Goal: Task Accomplishment & Management: Manage account settings

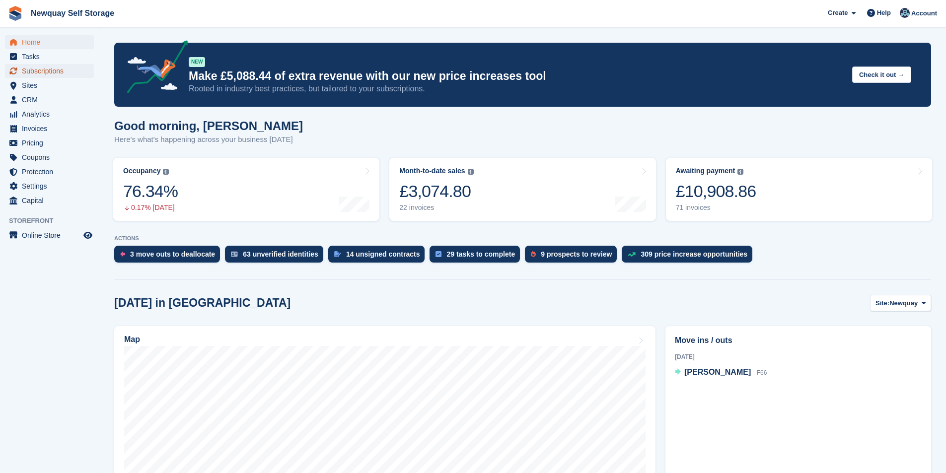
click at [56, 74] on span "Subscriptions" at bounding box center [52, 71] width 60 height 14
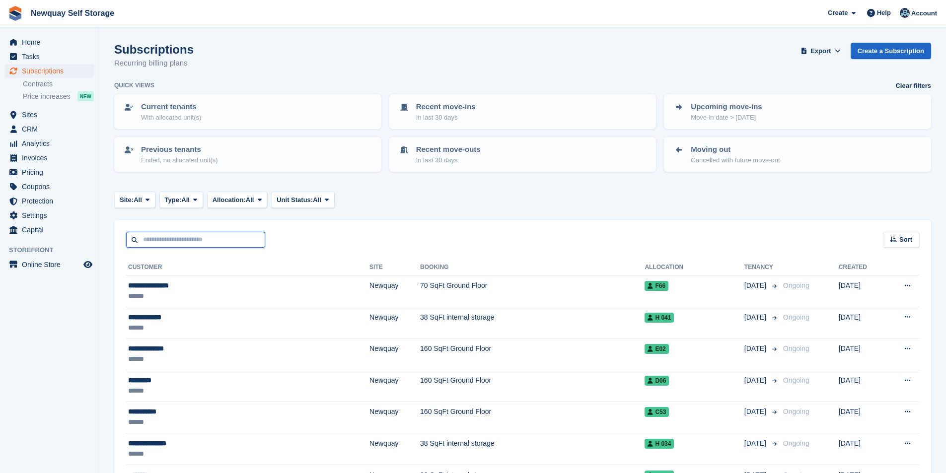
click at [186, 244] on input "text" at bounding box center [195, 240] width 139 height 16
type input "******"
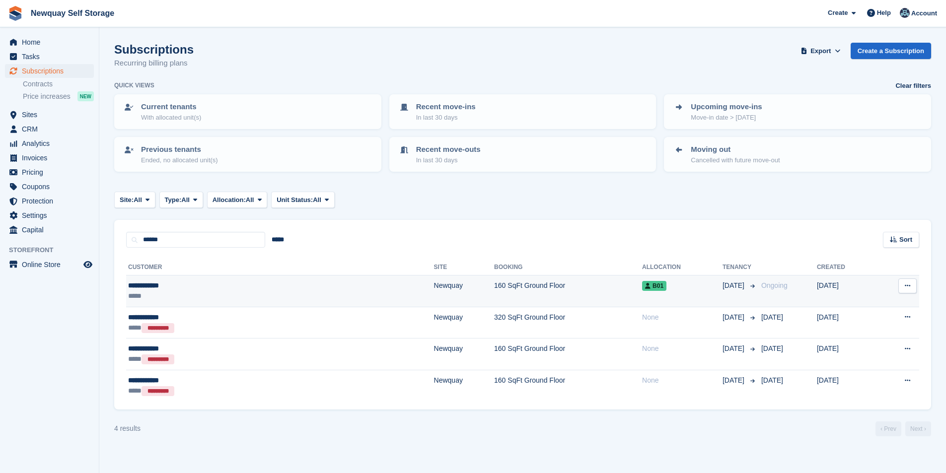
click at [165, 284] on div "**********" at bounding box center [201, 286] width 146 height 10
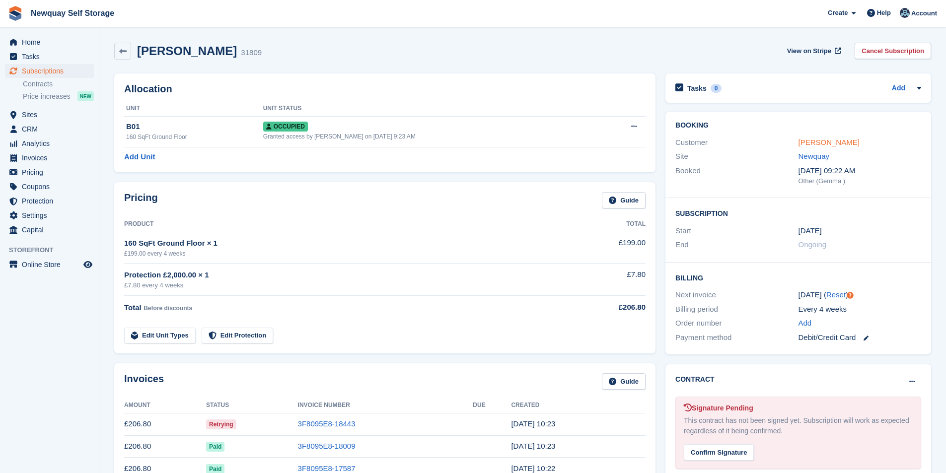
click at [832, 141] on link "Reece Flexon" at bounding box center [829, 142] width 61 height 8
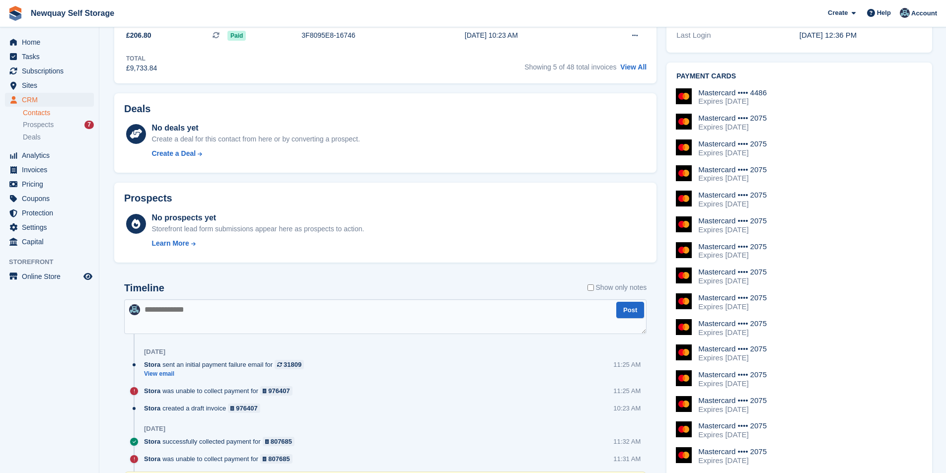
scroll to position [397, 0]
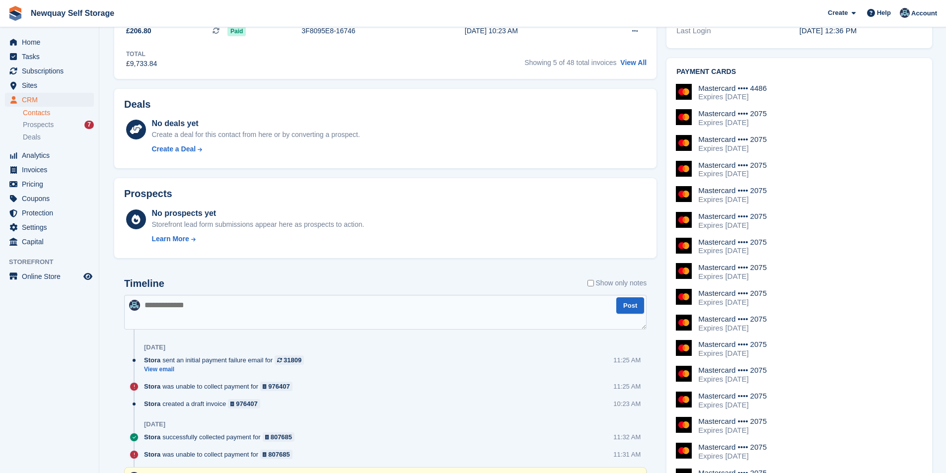
click at [217, 318] on textarea at bounding box center [385, 312] width 523 height 35
paste textarea "**********"
type textarea "**********"
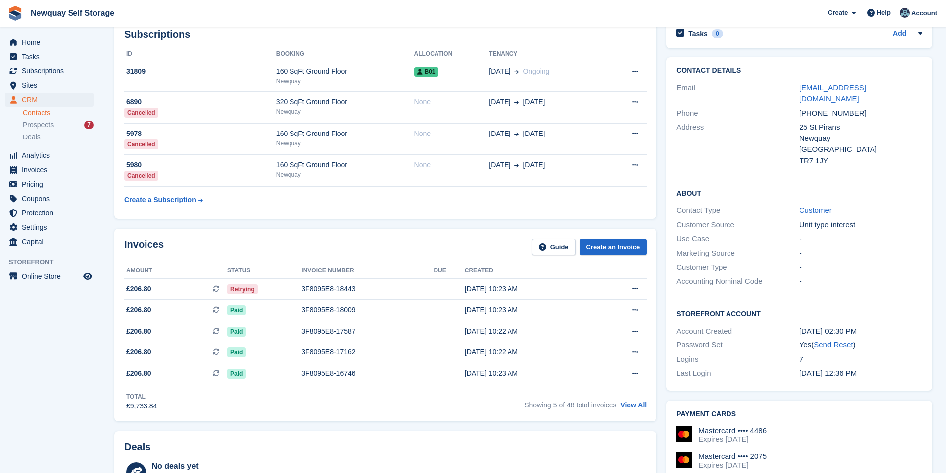
scroll to position [0, 0]
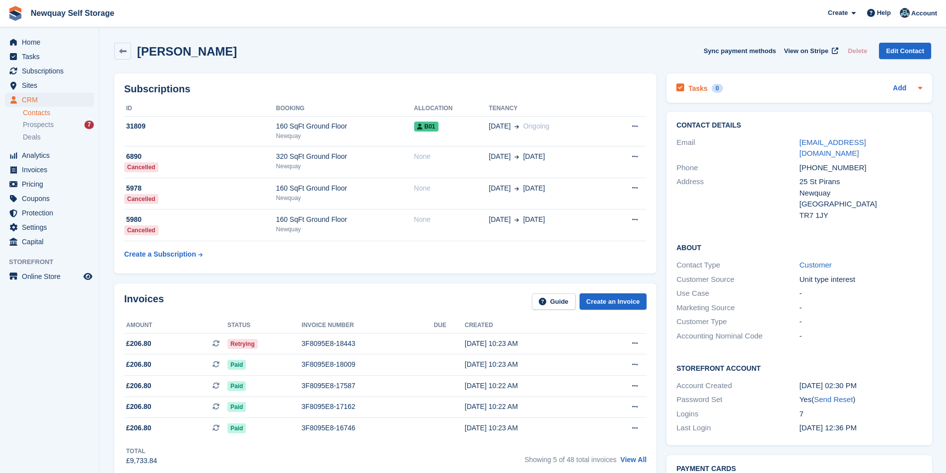
click at [703, 89] on h2 "Tasks" at bounding box center [697, 88] width 19 height 9
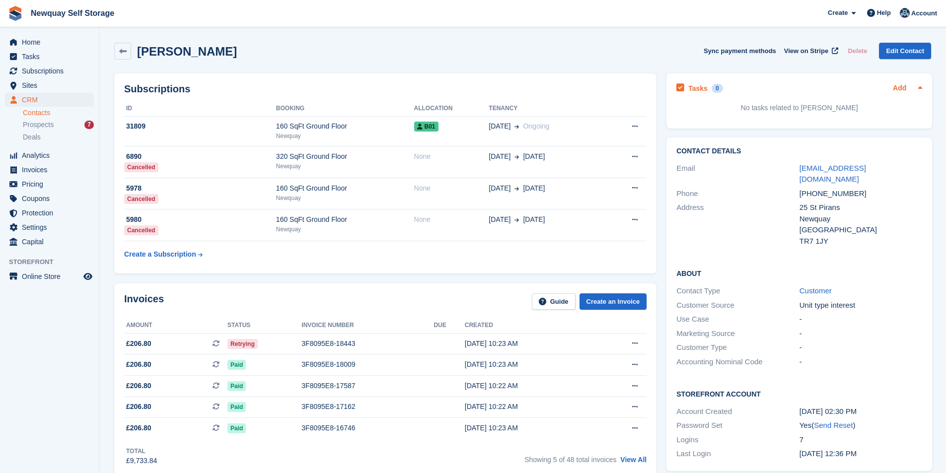
click at [903, 85] on link "Add" at bounding box center [899, 88] width 13 height 11
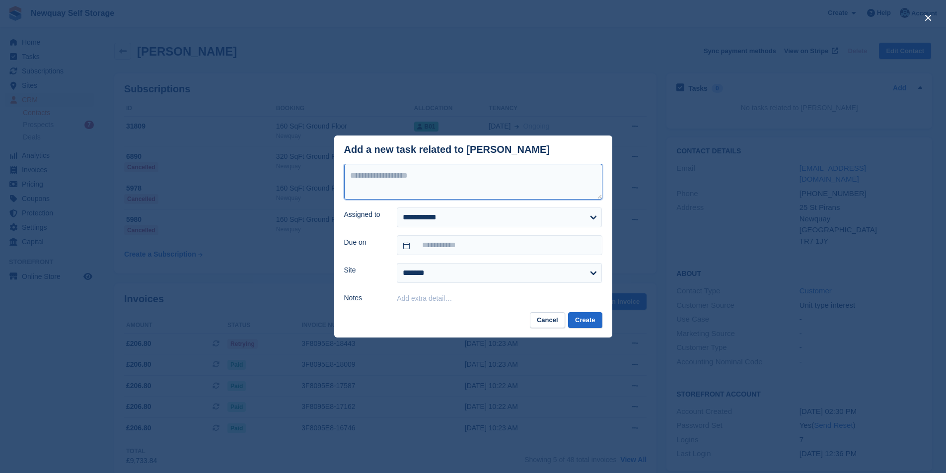
click at [448, 174] on textarea at bounding box center [473, 182] width 258 height 36
type textarea "**********"
click at [442, 221] on select "**********" at bounding box center [499, 218] width 205 height 20
select select "****"
click at [397, 208] on select "**********" at bounding box center [499, 218] width 205 height 20
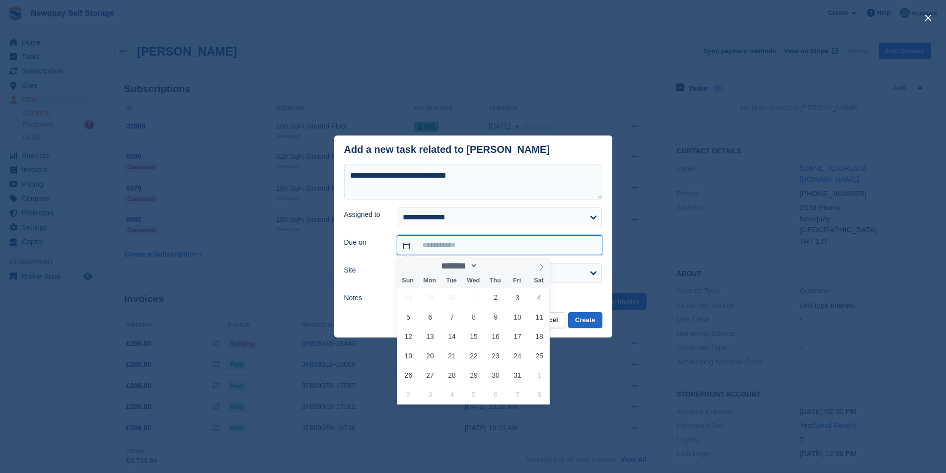
click at [450, 245] on input "text" at bounding box center [499, 245] width 205 height 20
click at [493, 318] on span "9" at bounding box center [495, 316] width 19 height 19
type input "**********"
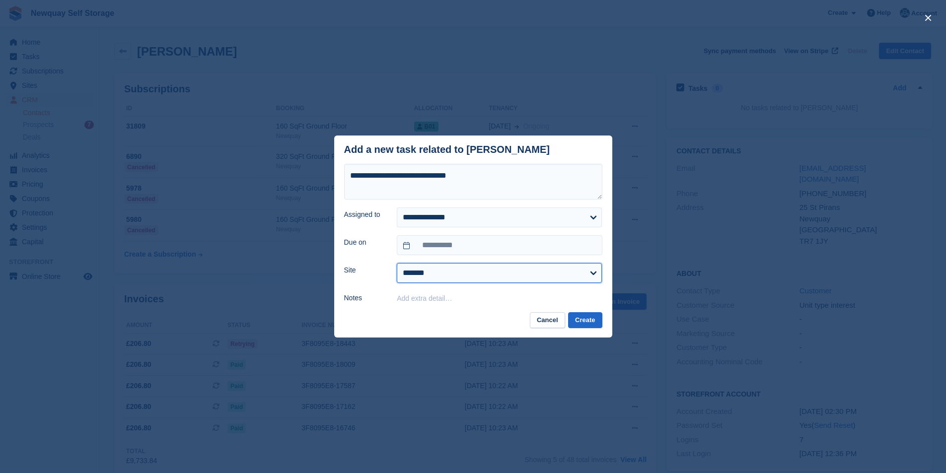
click at [488, 276] on select "******* ******* ********" at bounding box center [499, 273] width 205 height 20
select select "***"
click at [397, 264] on select "******* ******* ********" at bounding box center [499, 273] width 205 height 20
click at [586, 320] on button "Create" at bounding box center [585, 320] width 34 height 16
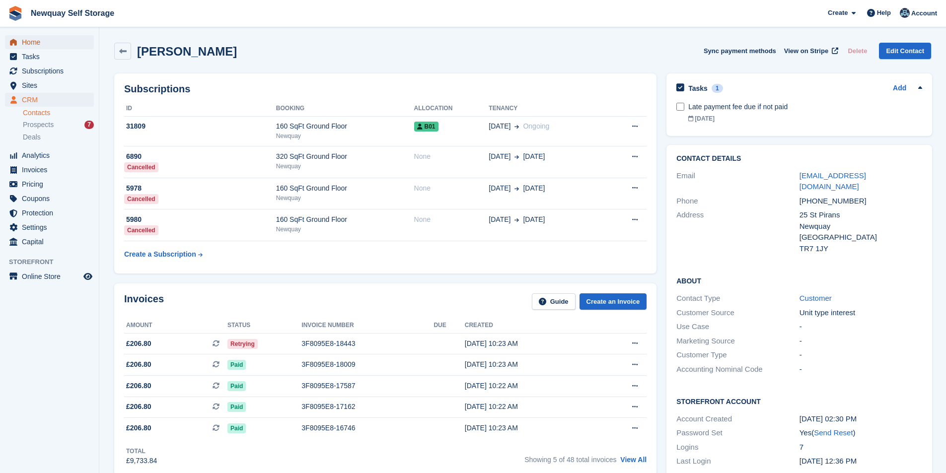
click at [50, 38] on span "Home" at bounding box center [52, 42] width 60 height 14
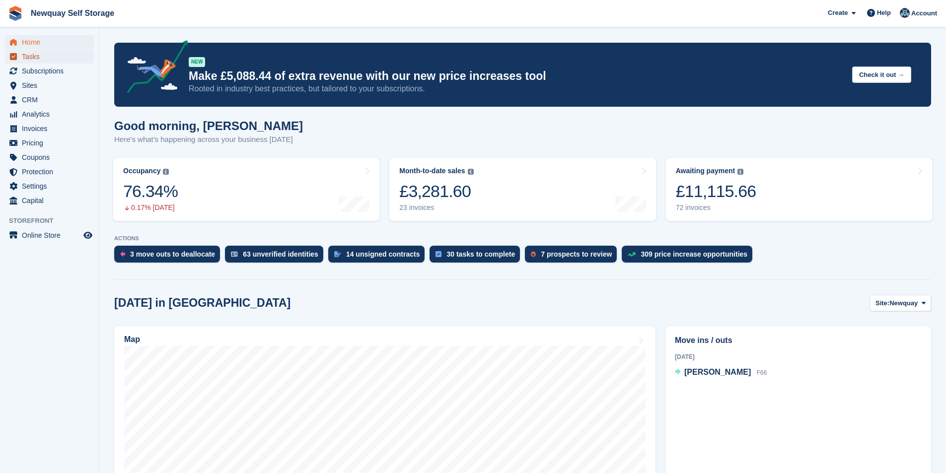
click at [39, 60] on span "Tasks" at bounding box center [52, 57] width 60 height 14
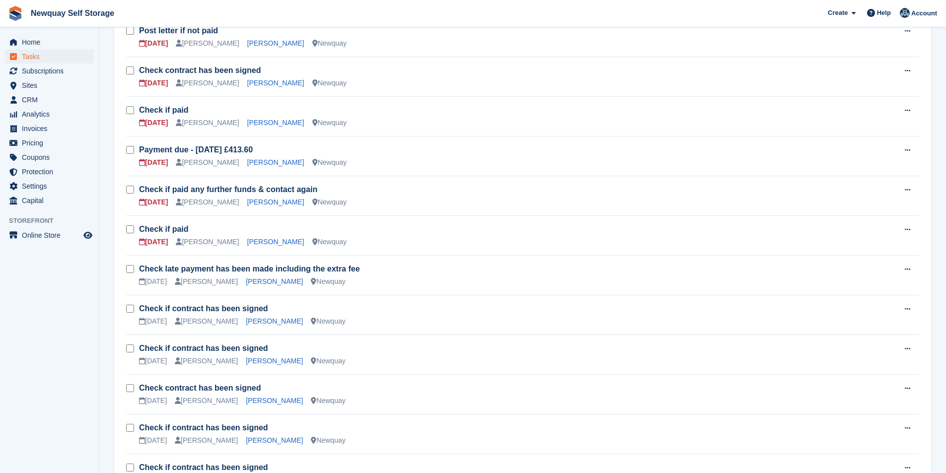
scroll to position [397, 0]
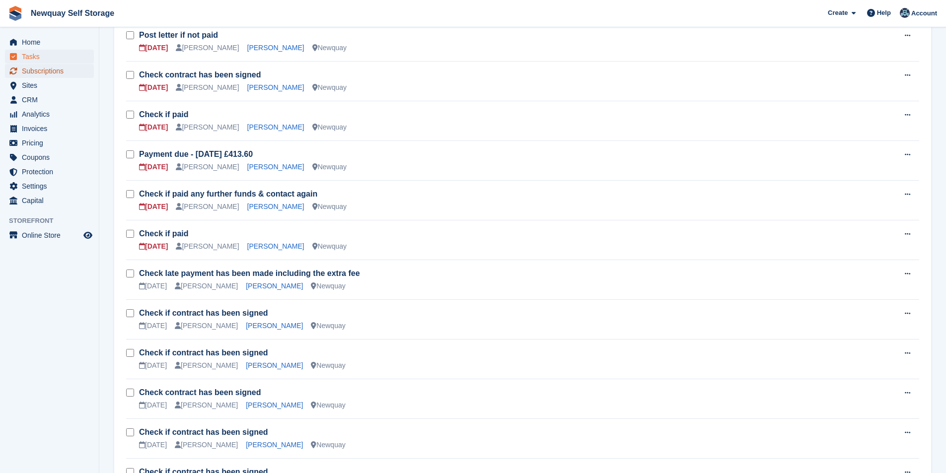
click at [67, 71] on span "Subscriptions" at bounding box center [52, 71] width 60 height 14
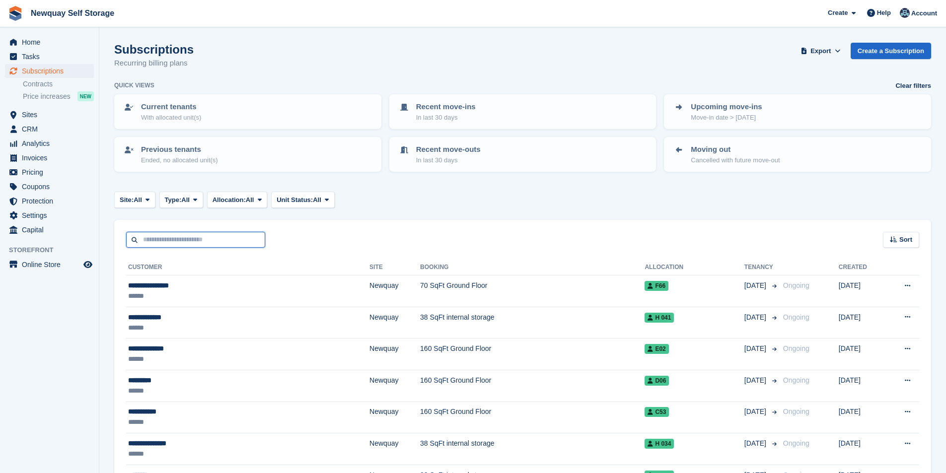
click at [183, 242] on input "text" at bounding box center [195, 240] width 139 height 16
type input "***"
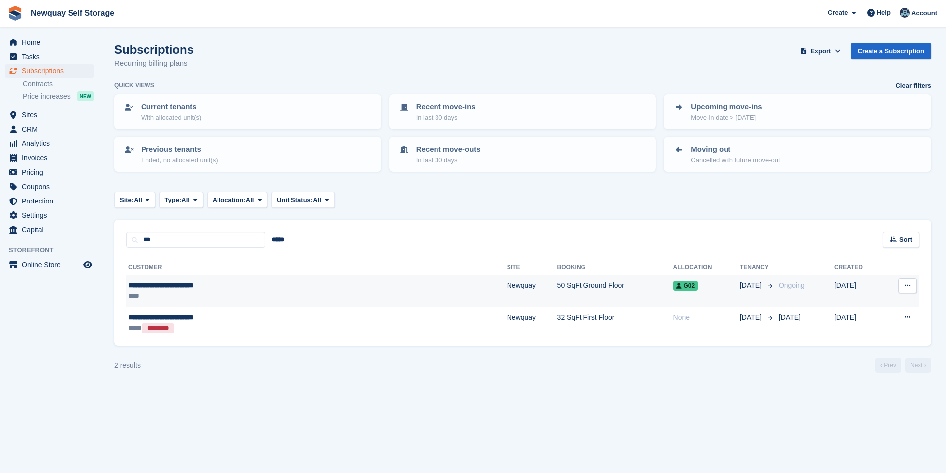
click at [188, 289] on div "**********" at bounding box center [237, 286] width 219 height 10
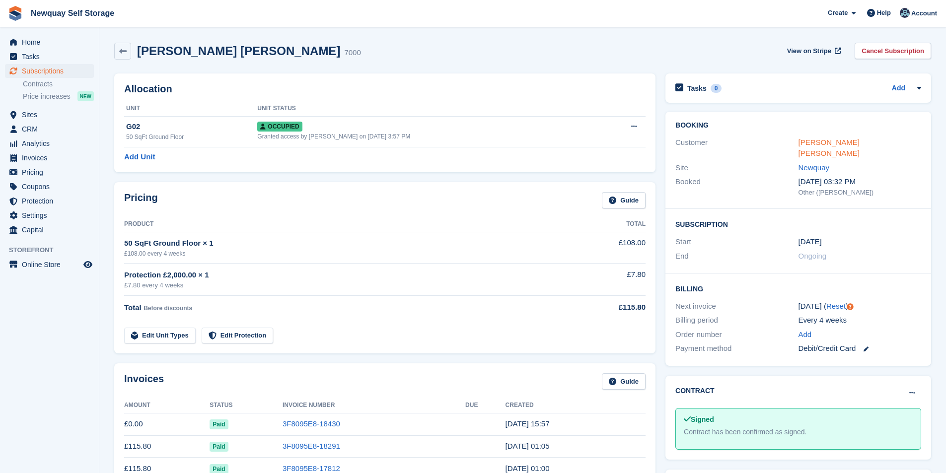
click at [860, 140] on link "[PERSON_NAME] [PERSON_NAME]" at bounding box center [829, 148] width 61 height 20
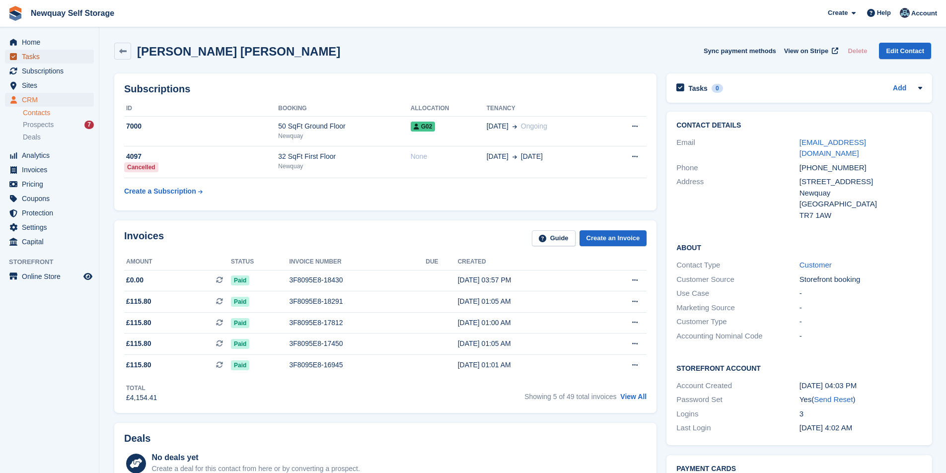
click at [49, 59] on span "Tasks" at bounding box center [52, 57] width 60 height 14
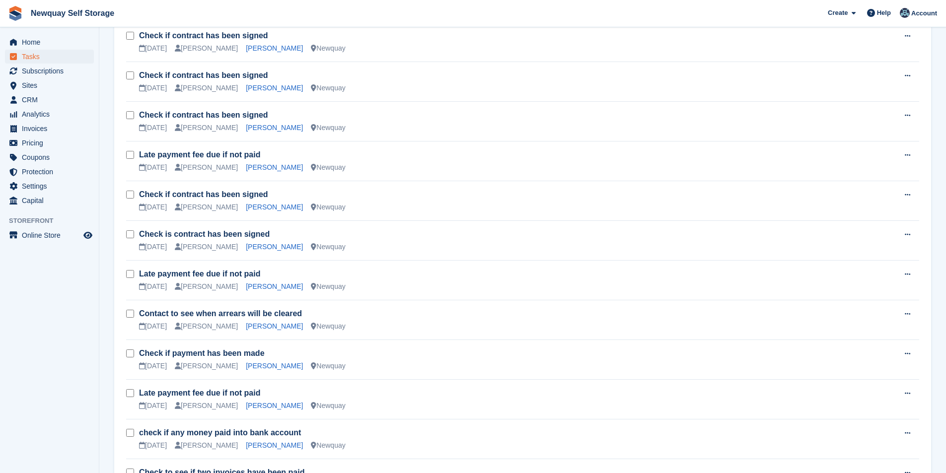
scroll to position [795, 0]
click at [51, 41] on span "Home" at bounding box center [52, 42] width 60 height 14
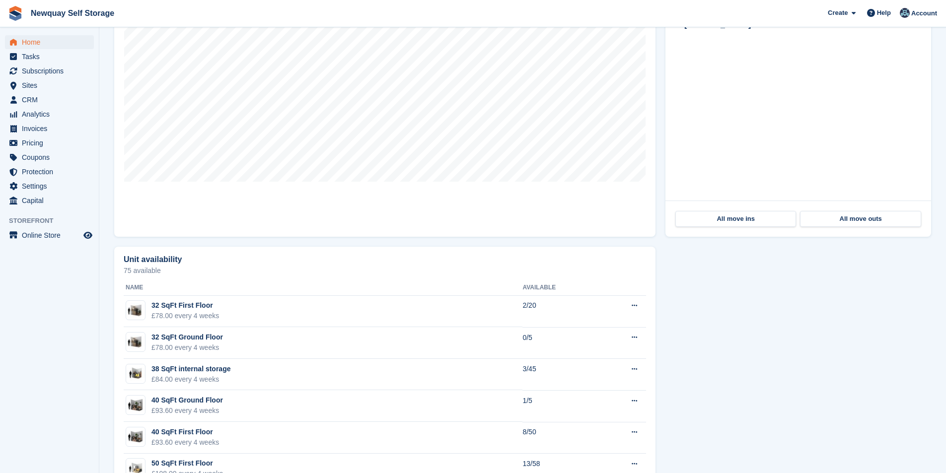
scroll to position [248, 0]
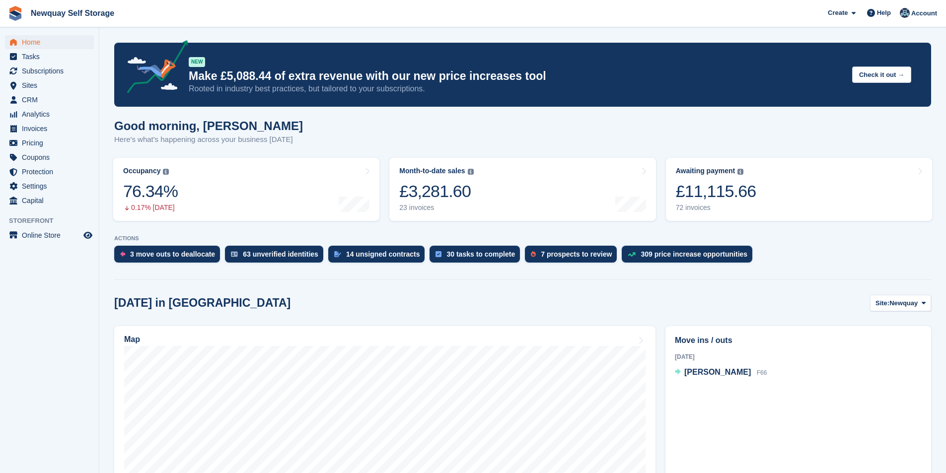
scroll to position [248, 0]
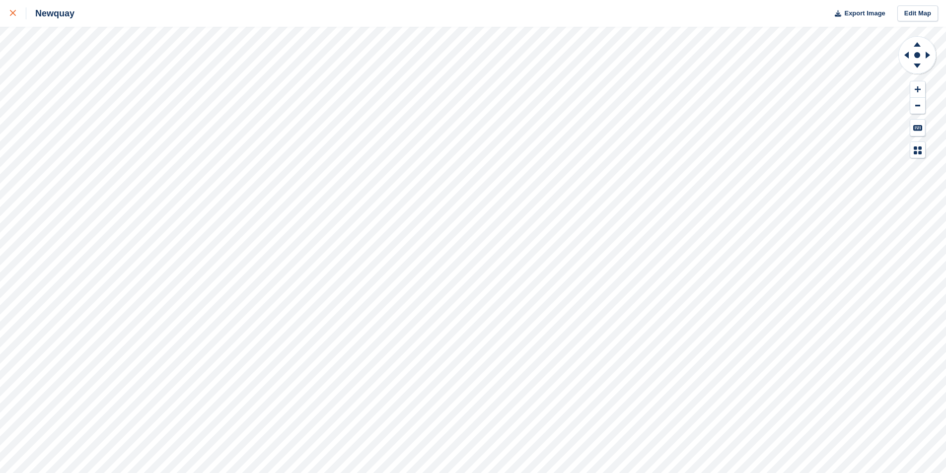
click at [15, 15] on icon at bounding box center [13, 13] width 6 height 6
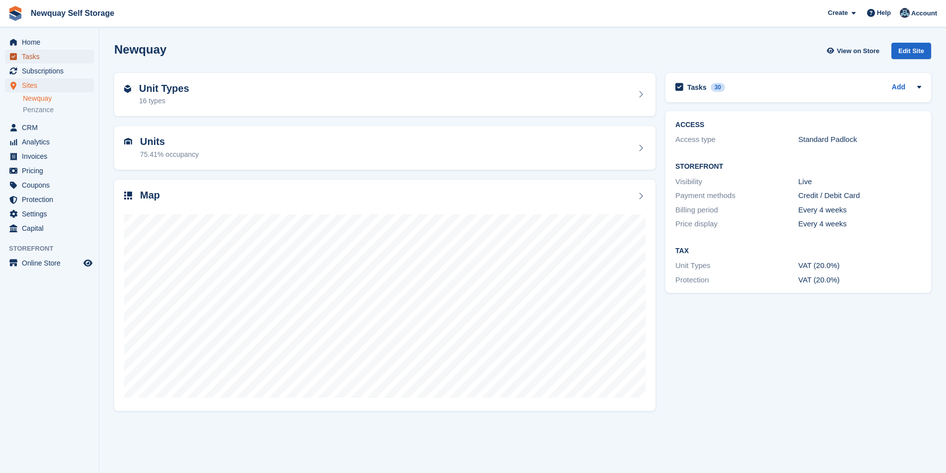
click at [43, 59] on span "Tasks" at bounding box center [52, 57] width 60 height 14
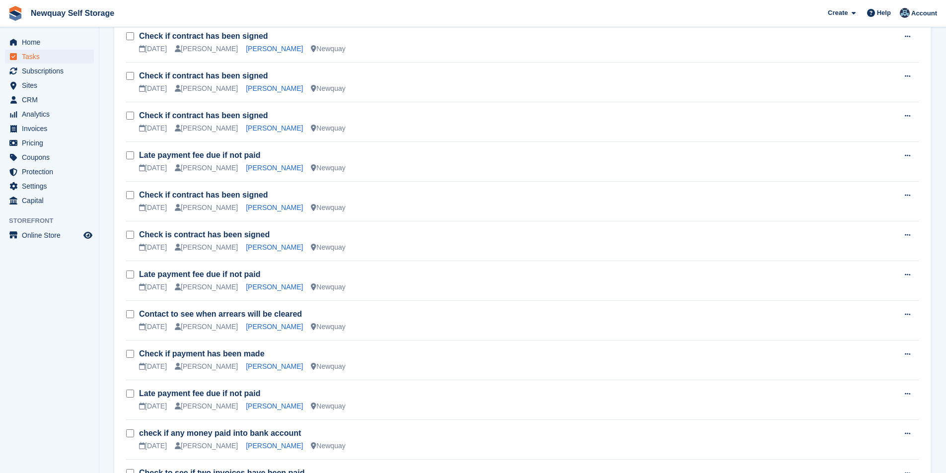
scroll to position [905, 0]
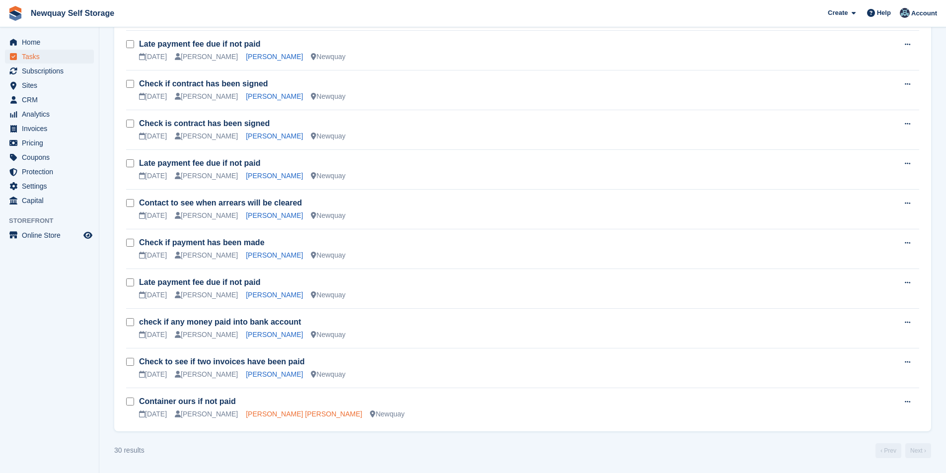
click at [267, 415] on link "[PERSON_NAME] [PERSON_NAME]" at bounding box center [304, 414] width 116 height 8
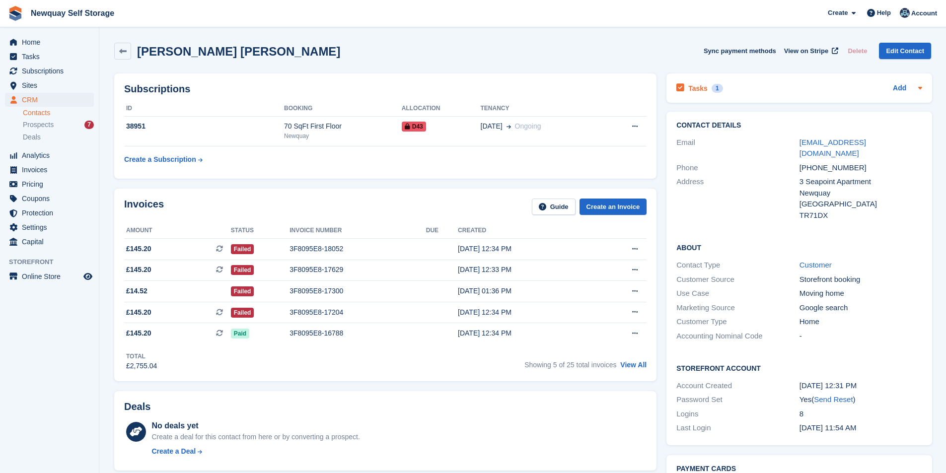
click at [695, 90] on h2 "Tasks" at bounding box center [697, 88] width 19 height 9
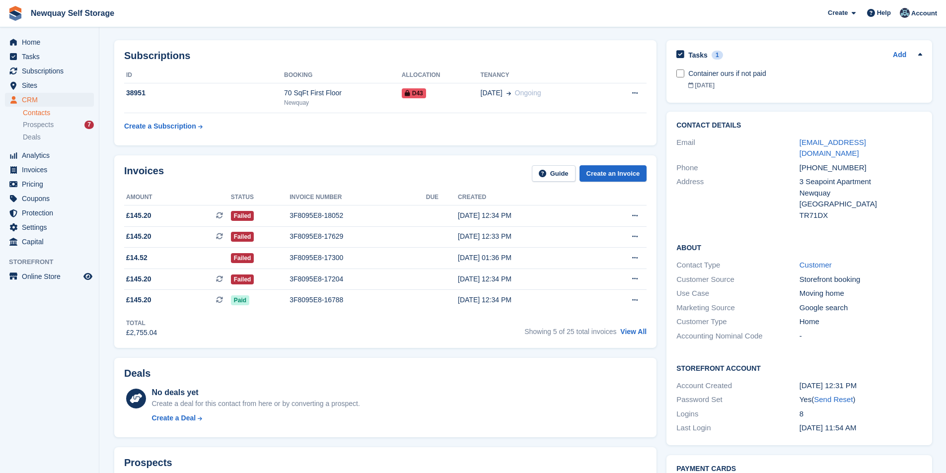
scroll to position [50, 0]
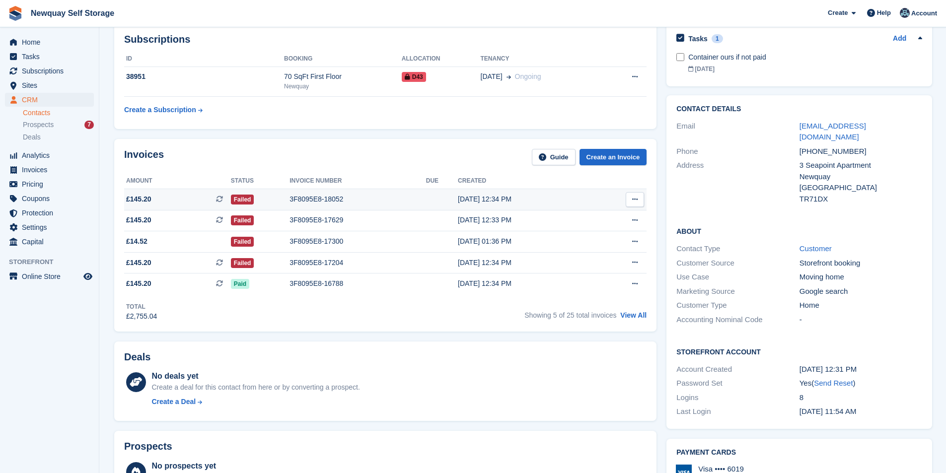
click at [332, 199] on div "3F8095E8-18052" at bounding box center [358, 199] width 137 height 10
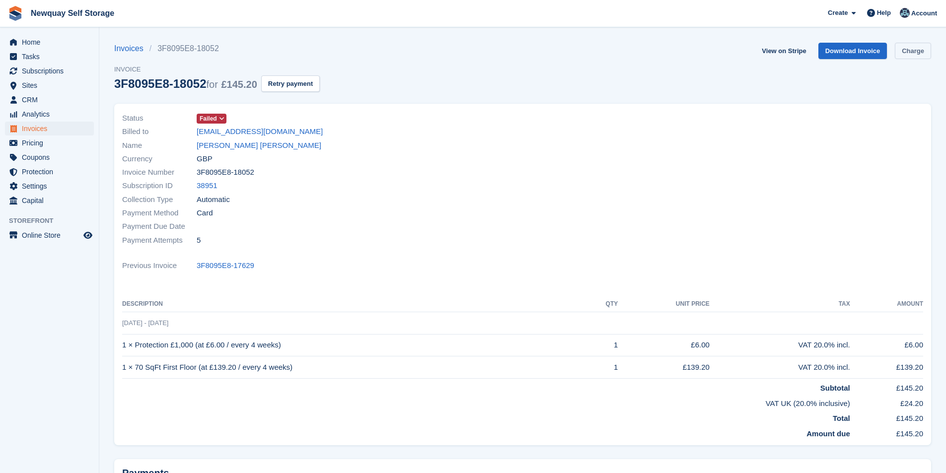
click at [913, 50] on link "Charge" at bounding box center [913, 51] width 36 height 16
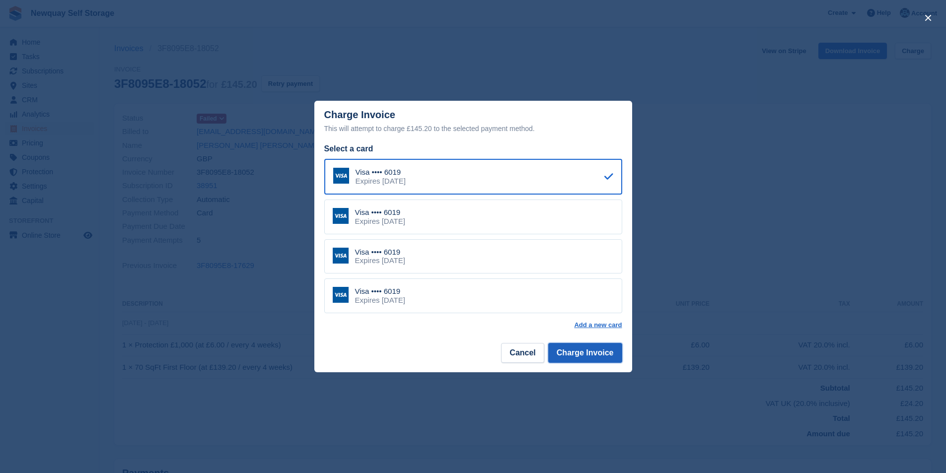
click at [593, 358] on button "Charge Invoice" at bounding box center [585, 353] width 74 height 20
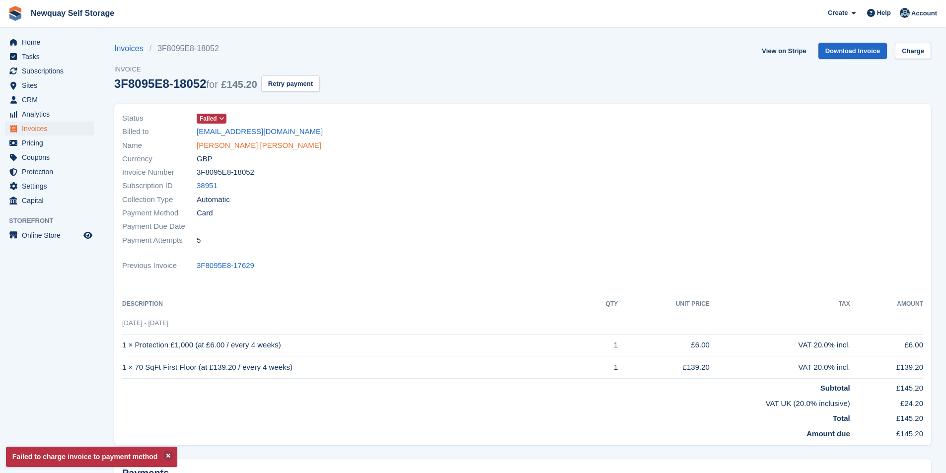
click at [250, 148] on link "[PERSON_NAME] [PERSON_NAME]" at bounding box center [259, 145] width 125 height 11
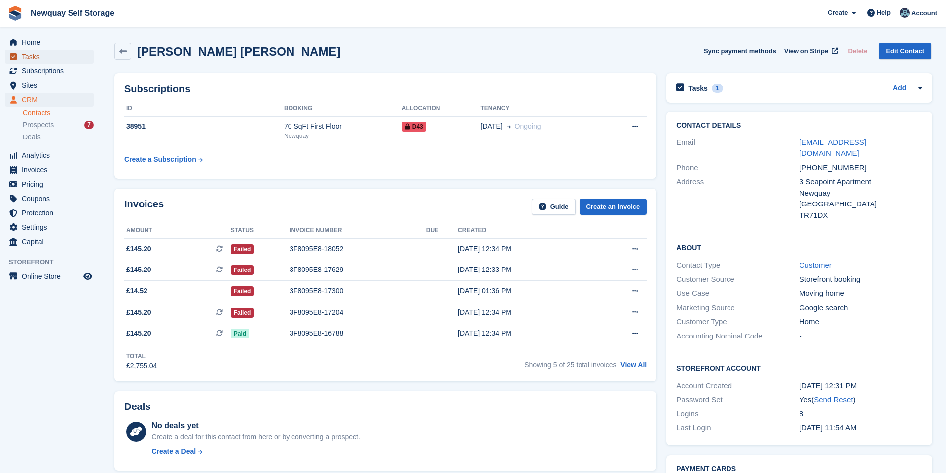
click at [41, 55] on span "Tasks" at bounding box center [52, 57] width 60 height 14
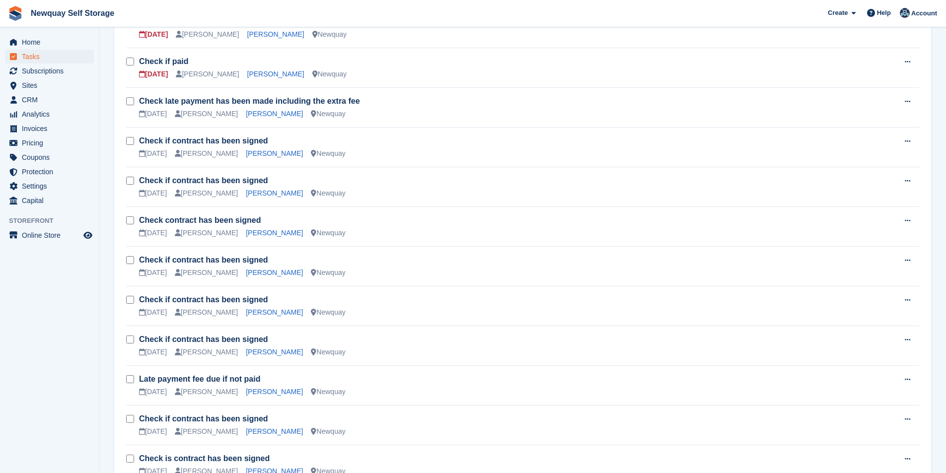
scroll to position [546, 0]
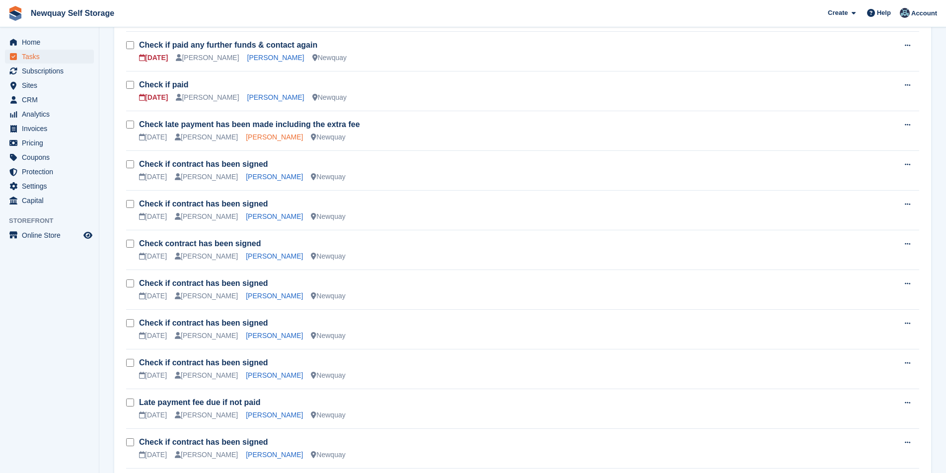
click at [252, 135] on link "Sonia Forgham" at bounding box center [274, 137] width 57 height 8
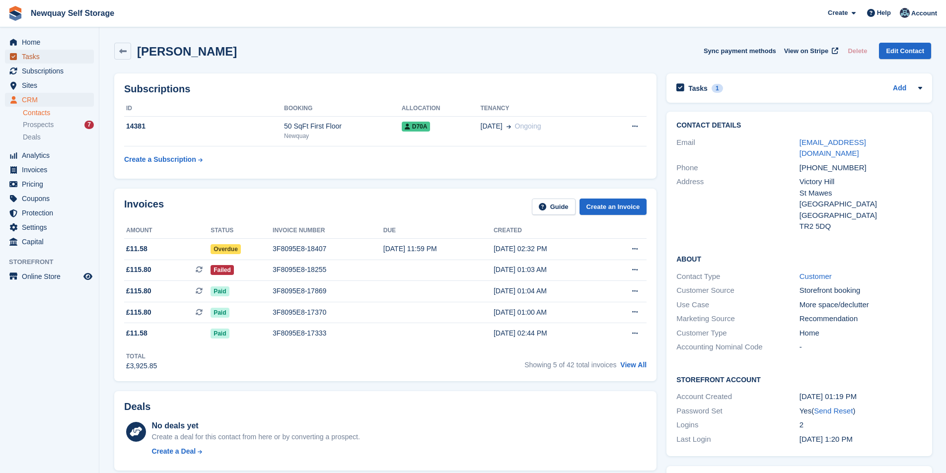
click at [48, 56] on span "Tasks" at bounding box center [52, 57] width 60 height 14
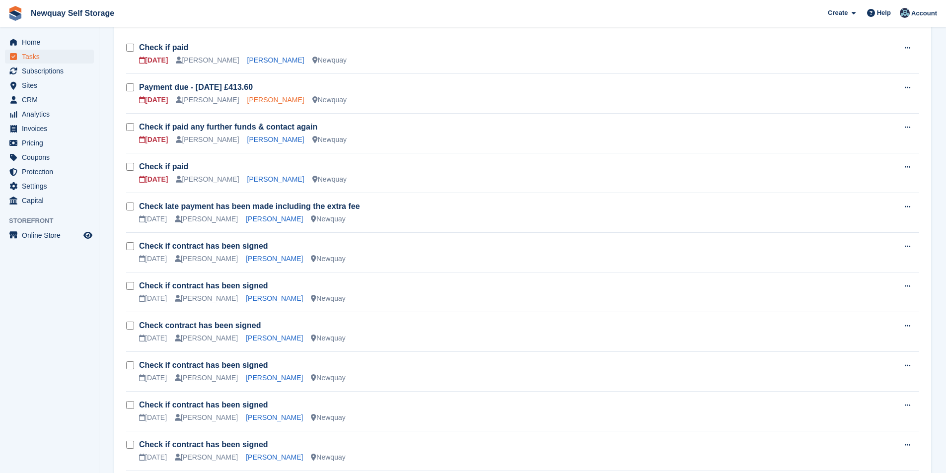
scroll to position [447, 0]
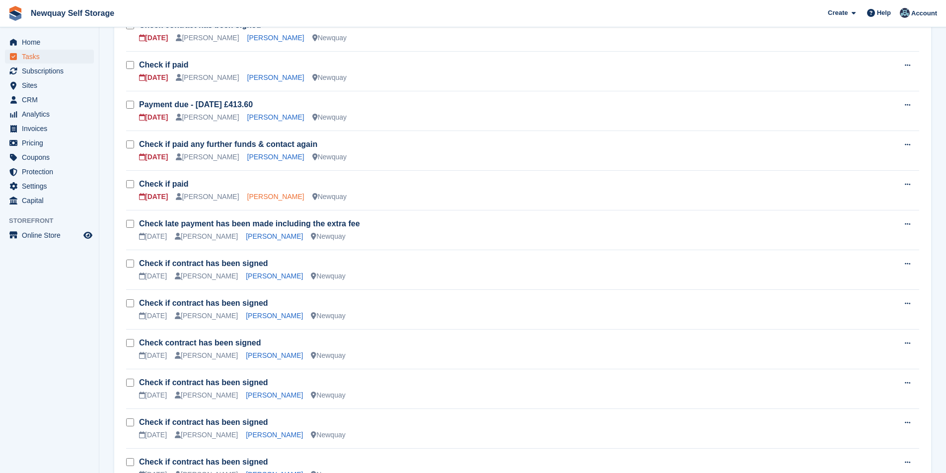
click at [253, 193] on link "Damien Diablo" at bounding box center [275, 197] width 57 height 8
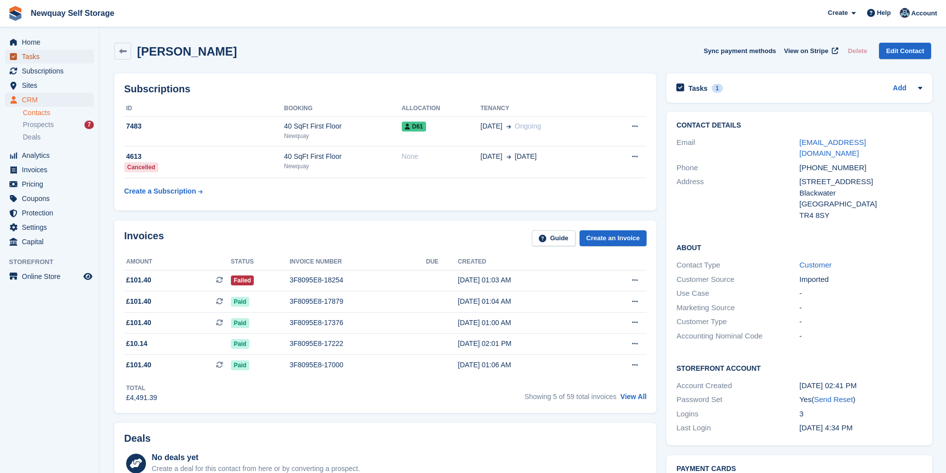
click at [44, 57] on span "Tasks" at bounding box center [52, 57] width 60 height 14
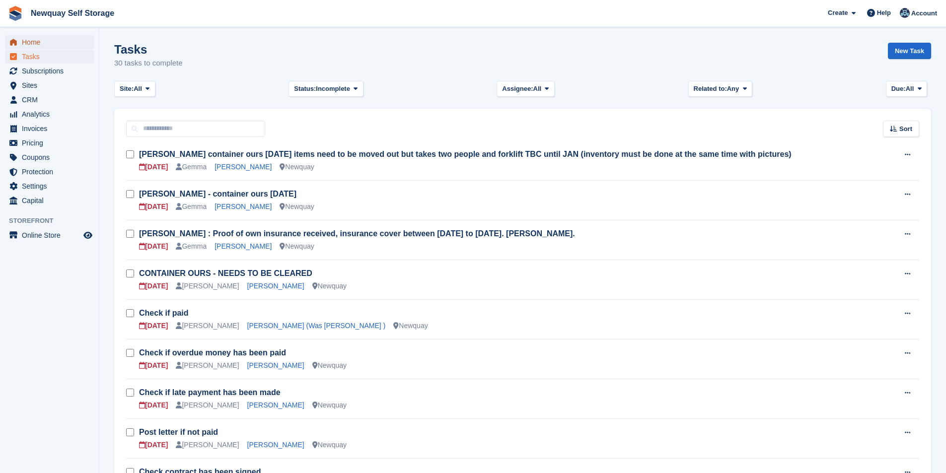
click at [35, 42] on span "Home" at bounding box center [52, 42] width 60 height 14
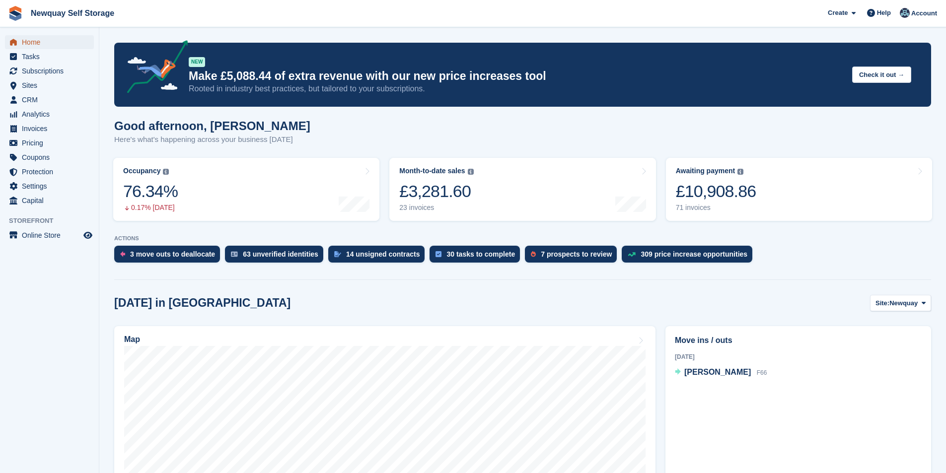
click at [33, 42] on span "Home" at bounding box center [52, 42] width 60 height 14
click at [38, 73] on span "Subscriptions" at bounding box center [52, 71] width 60 height 14
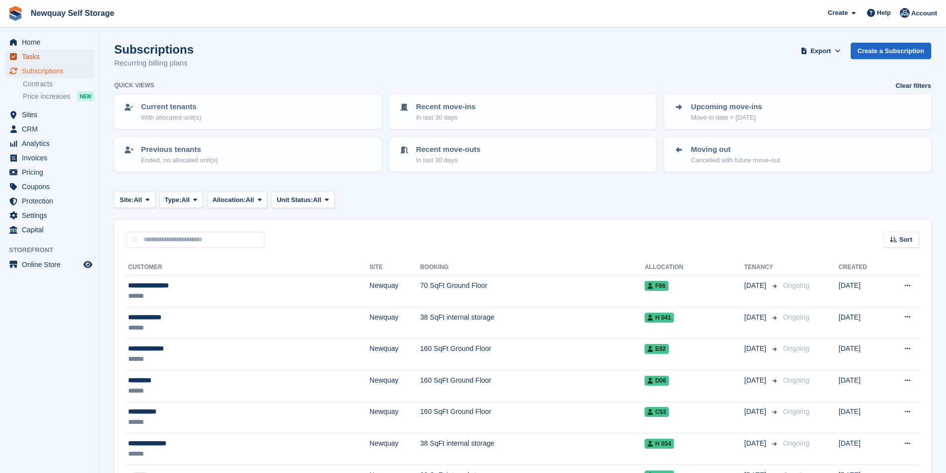
click at [52, 56] on span "Tasks" at bounding box center [52, 57] width 60 height 14
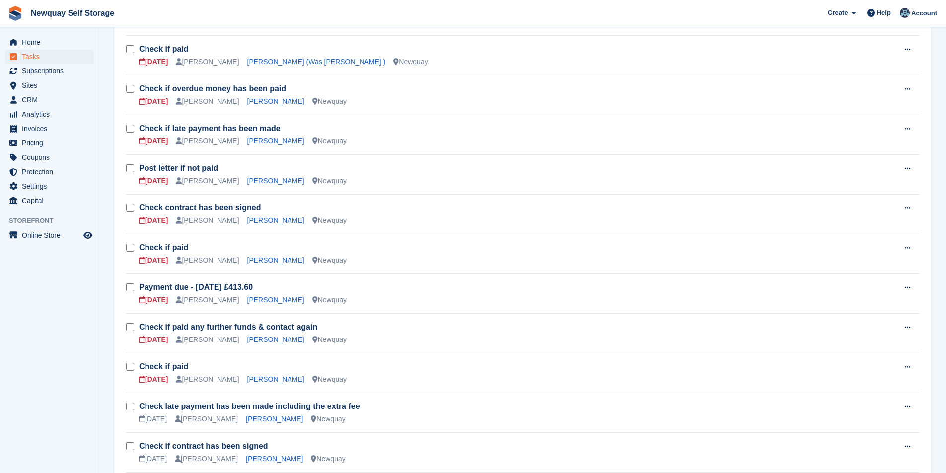
scroll to position [248, 0]
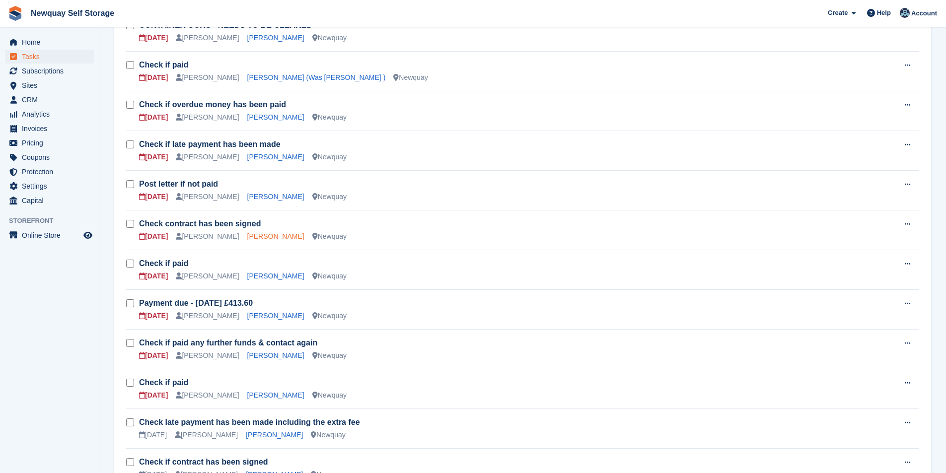
click at [270, 238] on link "Cherryl Dallis Cooke" at bounding box center [275, 236] width 57 height 8
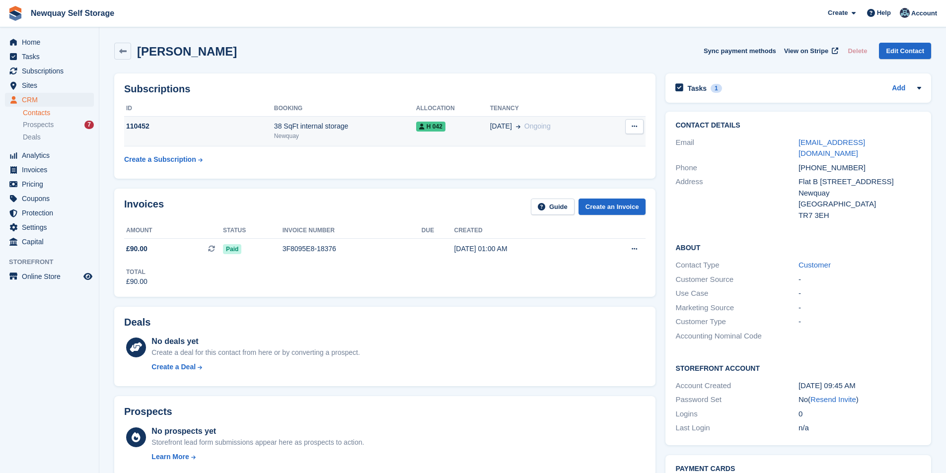
click at [303, 132] on div "38 SqFt internal storage" at bounding box center [345, 126] width 142 height 10
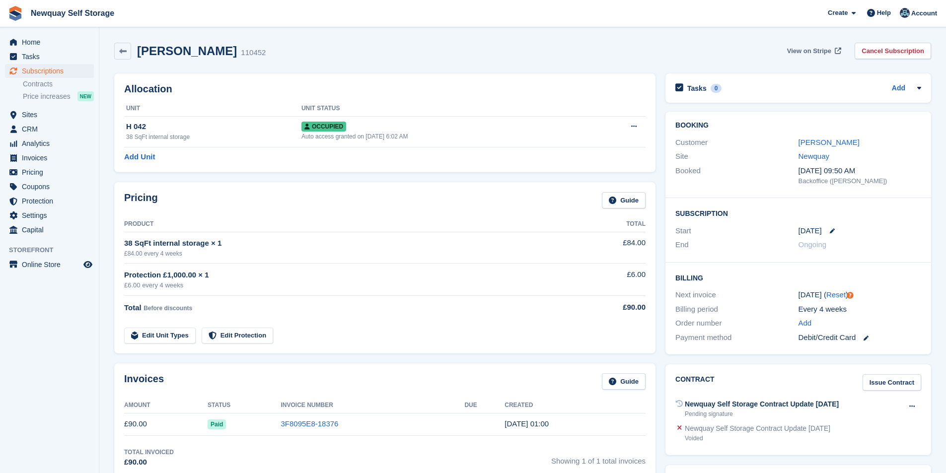
click at [829, 49] on span "View on Stripe" at bounding box center [809, 51] width 44 height 10
click at [48, 42] on span "Home" at bounding box center [52, 42] width 60 height 14
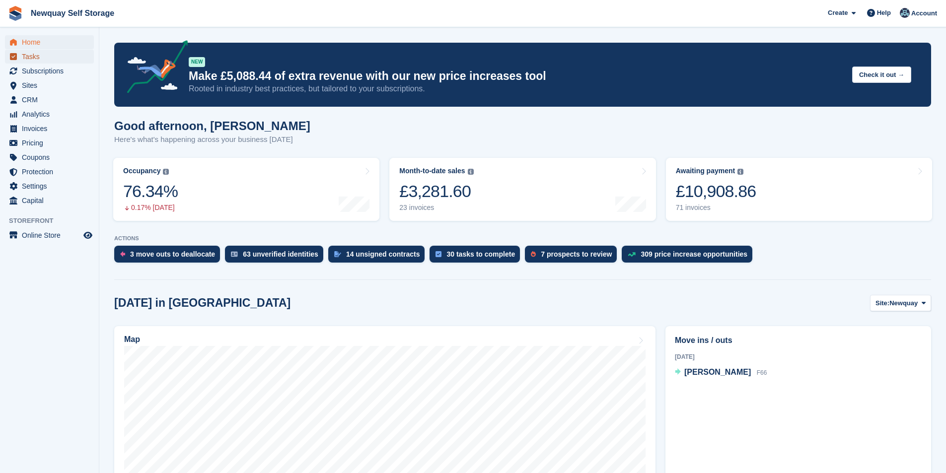
click at [37, 53] on span "Tasks" at bounding box center [52, 57] width 60 height 14
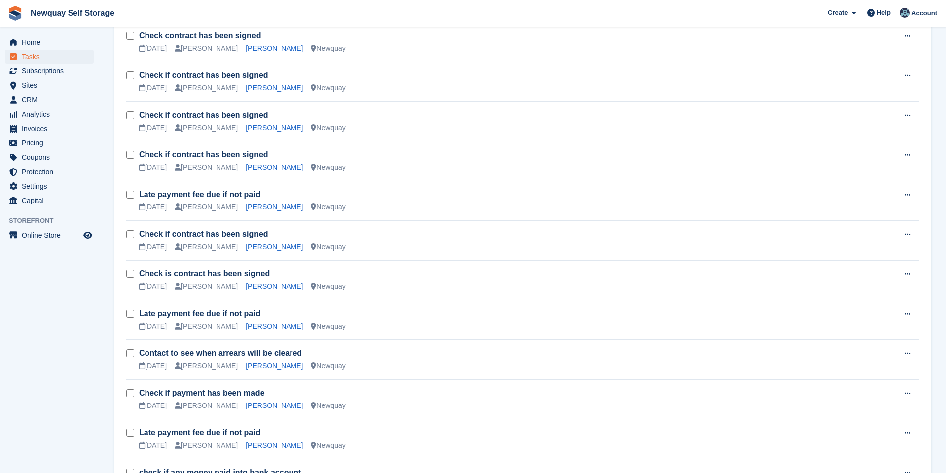
scroll to position [905, 0]
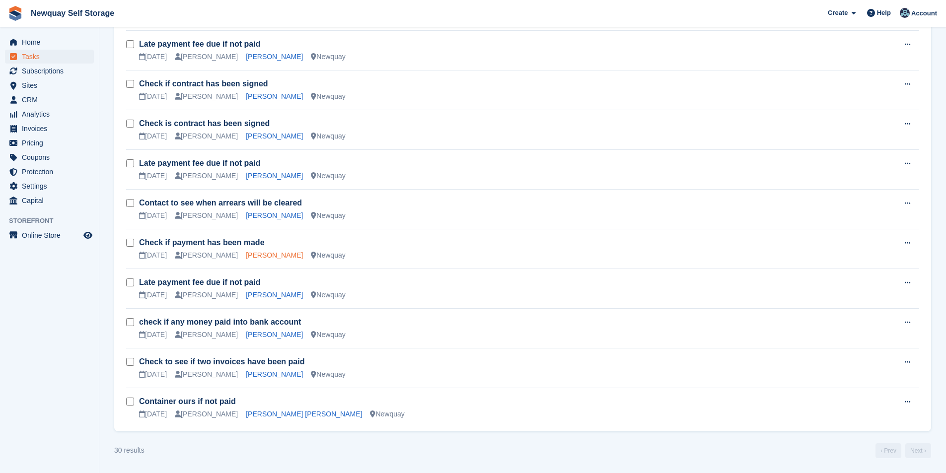
click at [258, 254] on link "Andrew Telfer" at bounding box center [274, 255] width 57 height 8
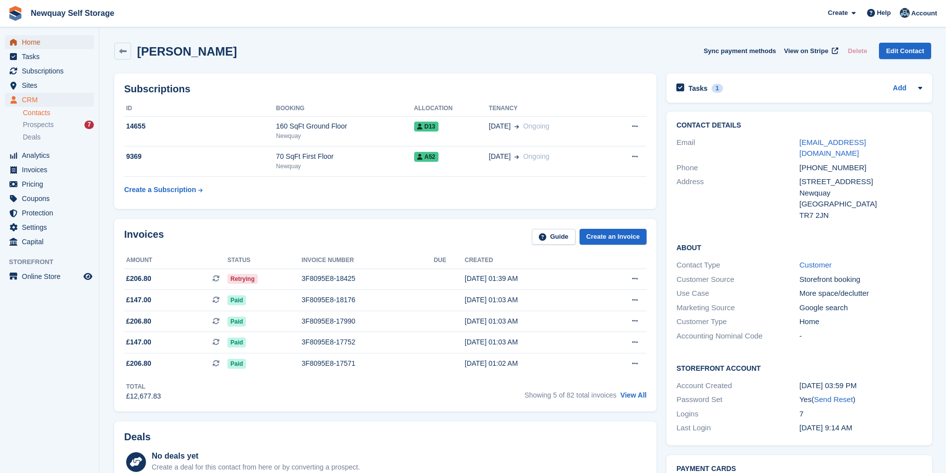
click at [41, 44] on span "Home" at bounding box center [52, 42] width 60 height 14
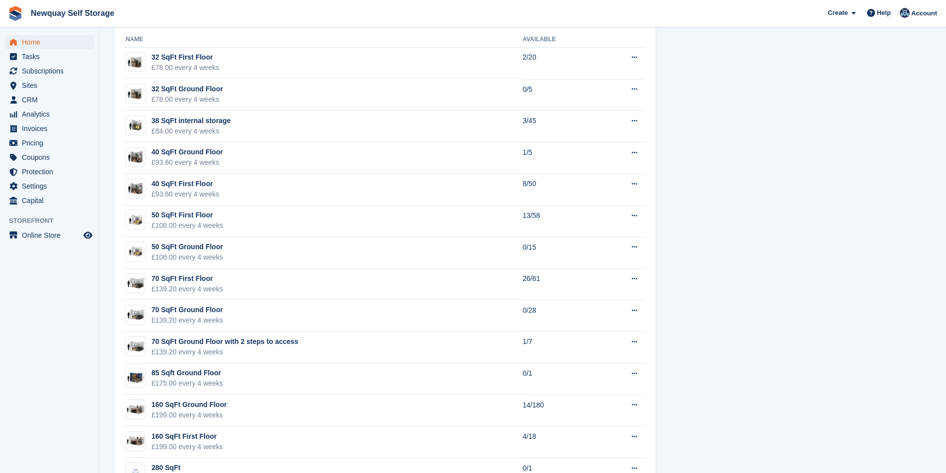
scroll to position [698, 0]
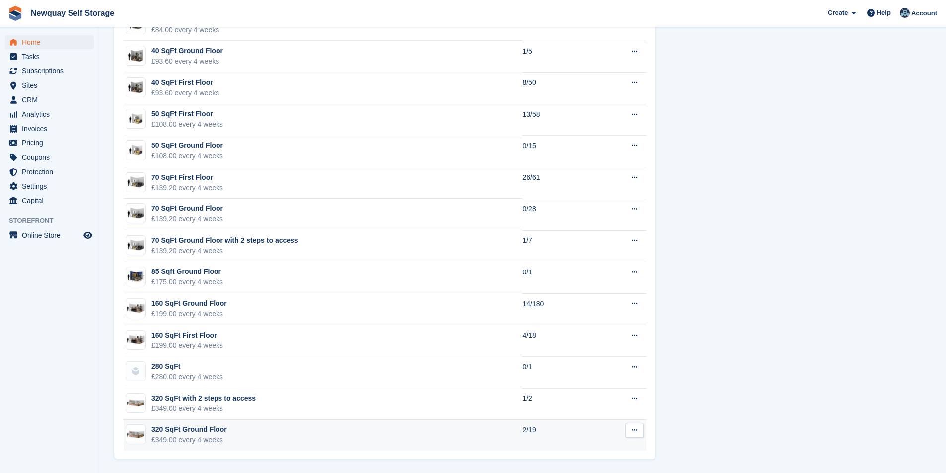
click at [194, 431] on div "320 SqFt Ground Floor" at bounding box center [188, 430] width 75 height 10
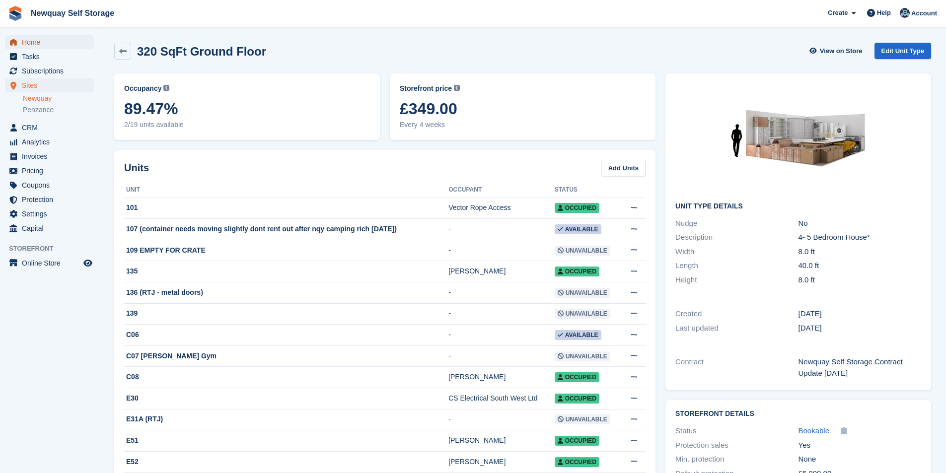
click at [33, 38] on span "Home" at bounding box center [52, 42] width 60 height 14
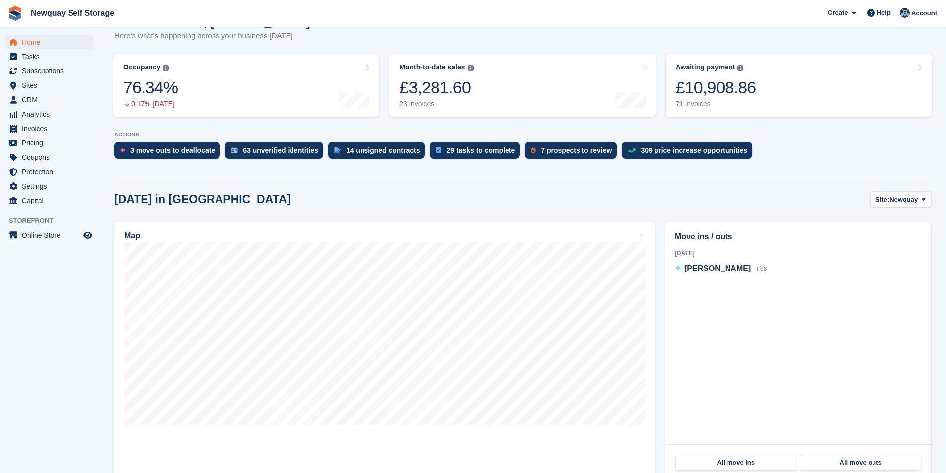
scroll to position [199, 0]
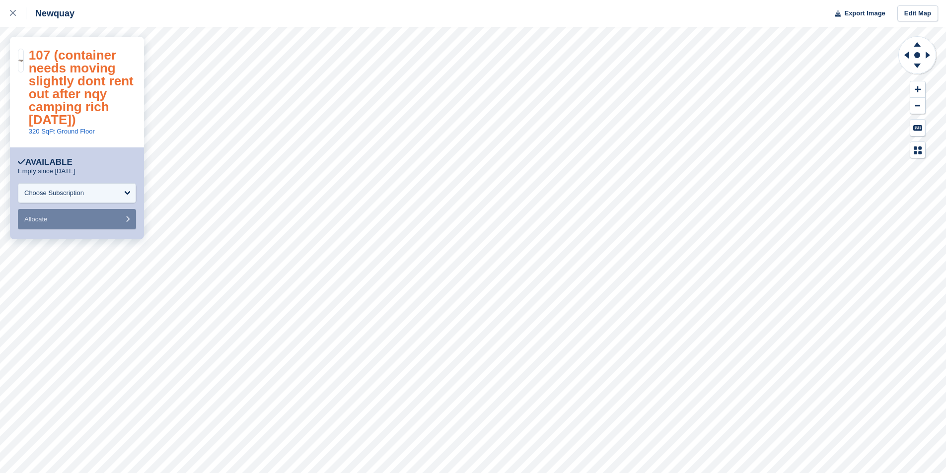
click at [53, 86] on link "107 (container needs moving slightly dont rent out after nqy camping rich [DATE…" at bounding box center [81, 87] width 105 height 79
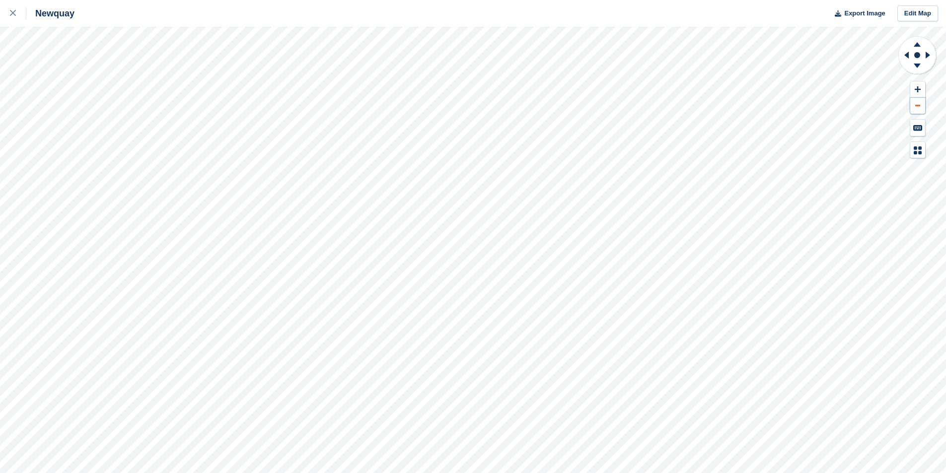
click at [916, 106] on icon at bounding box center [917, 105] width 5 height 1
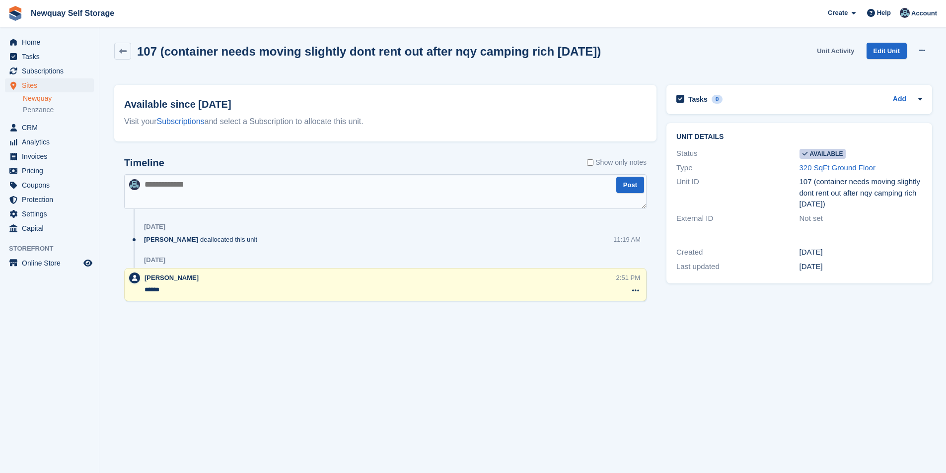
click at [834, 53] on link "Unit Activity" at bounding box center [835, 51] width 45 height 16
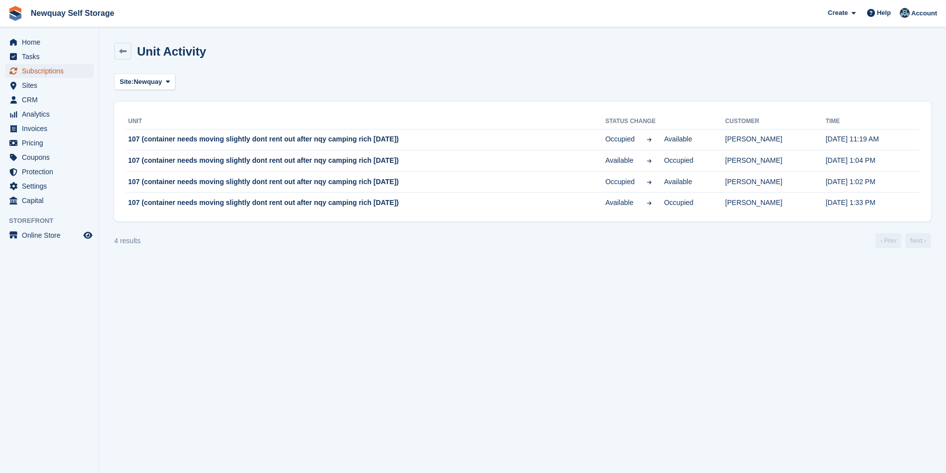
click at [57, 73] on span "Subscriptions" at bounding box center [52, 71] width 60 height 14
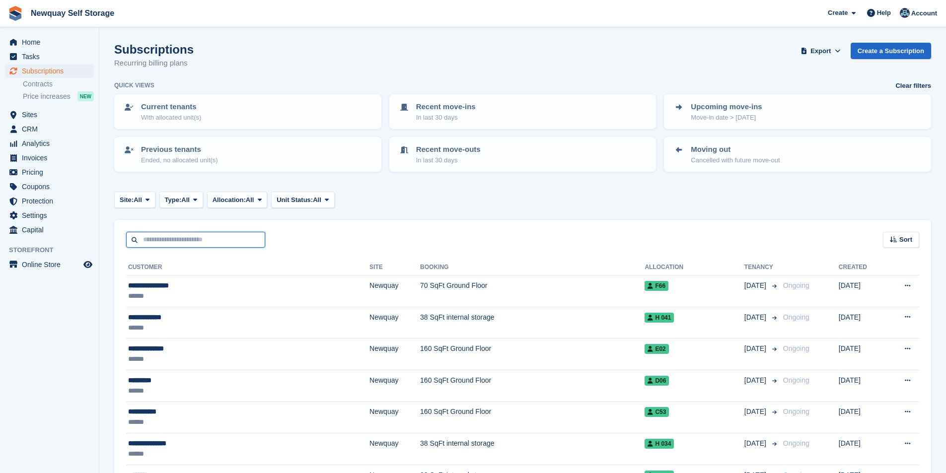
click at [196, 240] on input "text" at bounding box center [195, 240] width 139 height 16
type input "****"
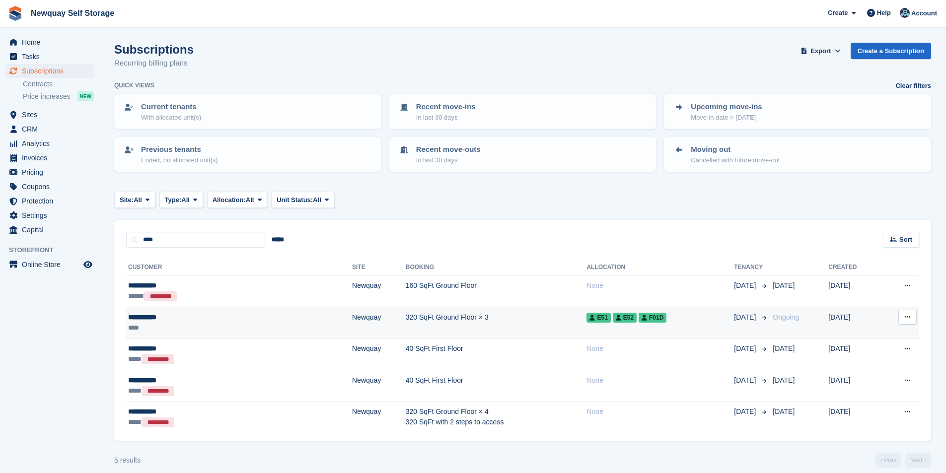
click at [156, 313] on div "**********" at bounding box center [188, 317] width 121 height 10
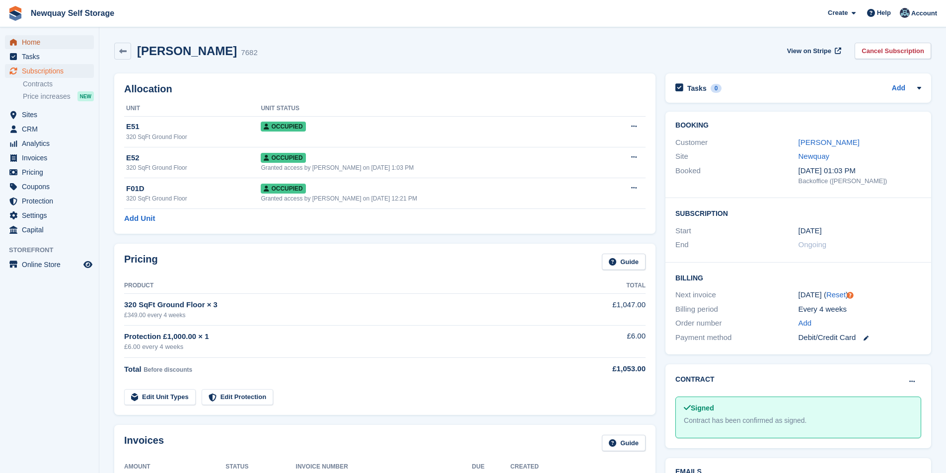
click at [37, 47] on span "Home" at bounding box center [52, 42] width 60 height 14
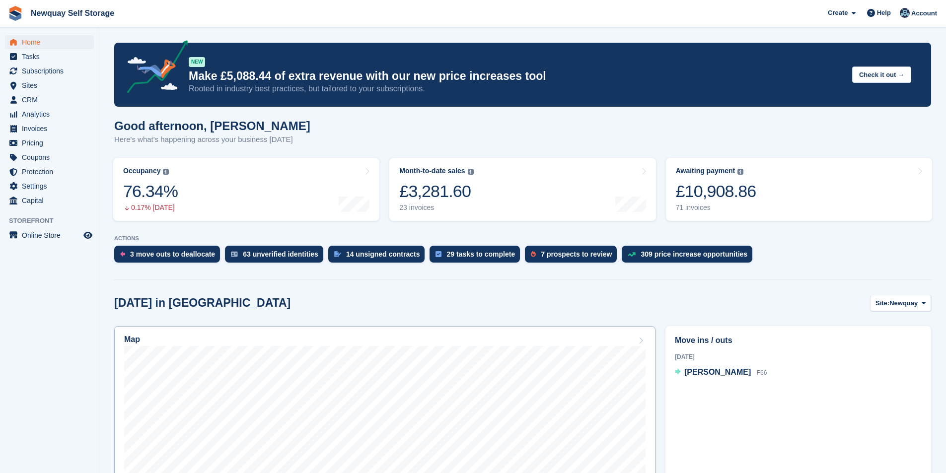
scroll to position [248, 0]
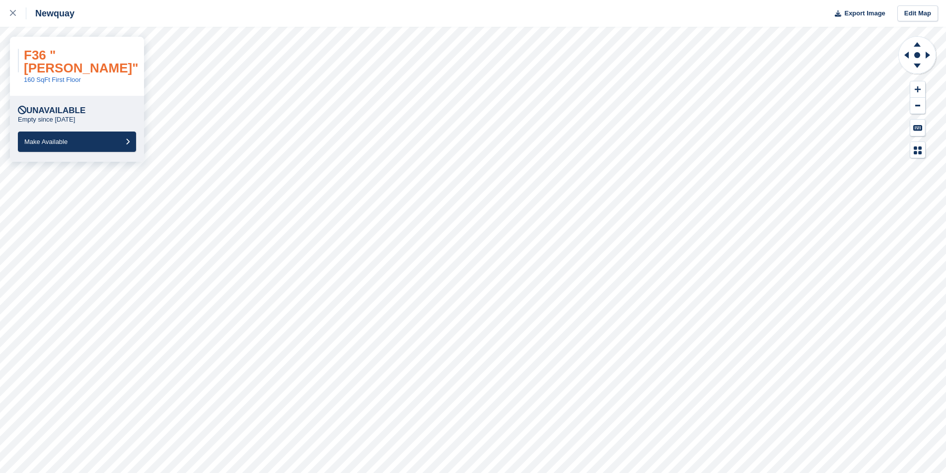
click at [75, 68] on link "F36 "[PERSON_NAME]"" at bounding box center [81, 62] width 114 height 28
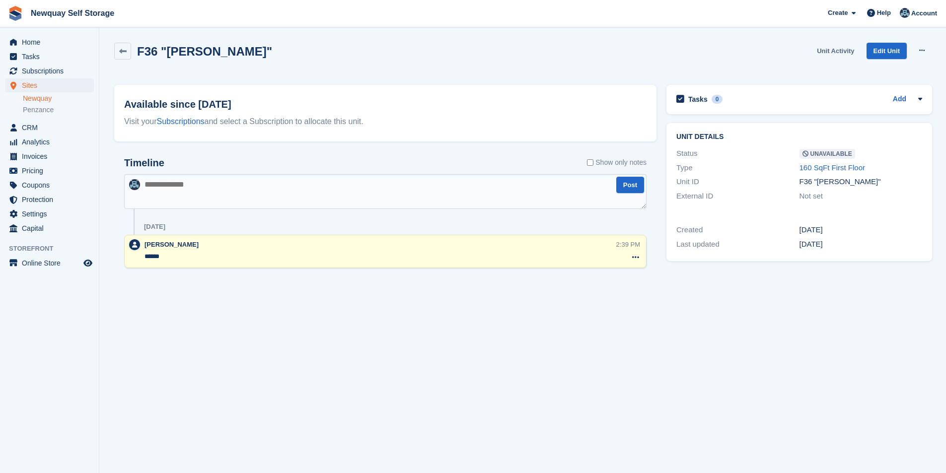
click at [834, 49] on link "Unit Activity" at bounding box center [835, 51] width 45 height 16
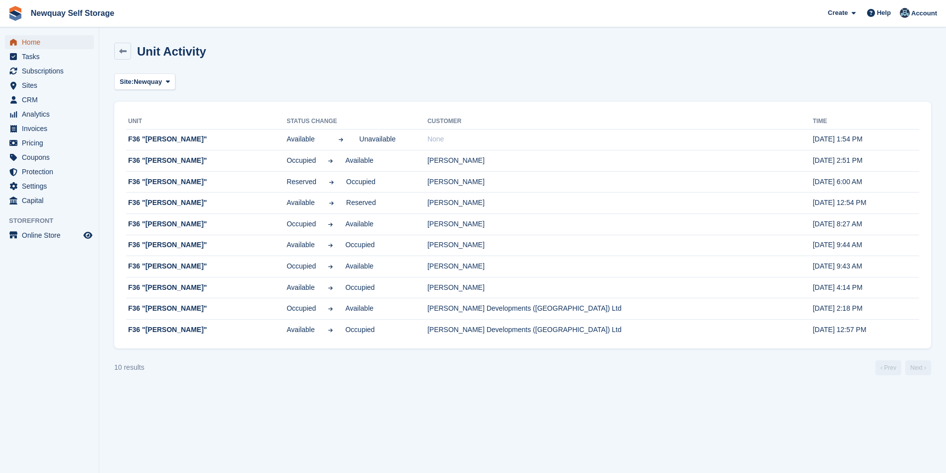
click at [36, 45] on span "Home" at bounding box center [52, 42] width 60 height 14
